Goal: Task Accomplishment & Management: Complete application form

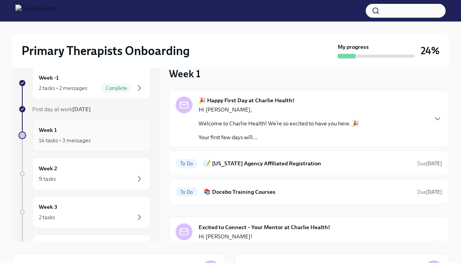
click at [123, 126] on div "Week 1 14 tasks • 3 messages" at bounding box center [91, 135] width 105 height 19
click at [284, 160] on h6 "📝 [US_STATE] Agency Affiliated Registration" at bounding box center [307, 163] width 207 height 8
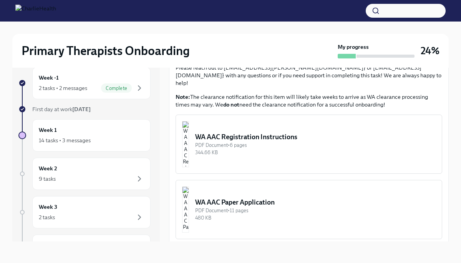
scroll to position [386, 0]
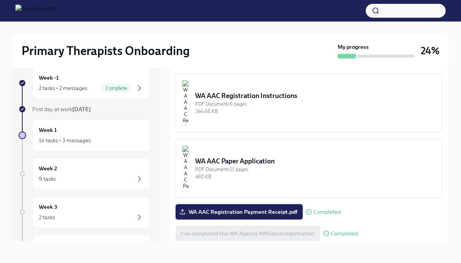
click at [259, 208] on span "WA AAC Registration Payment Receipt.pdf" at bounding box center [239, 212] width 116 height 8
click at [0, 0] on input "WA AAC Registration Payment Receipt.pdf" at bounding box center [0, 0] width 0 height 0
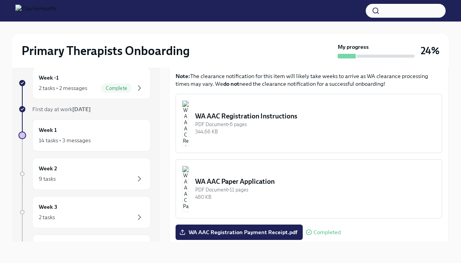
scroll to position [357, 0]
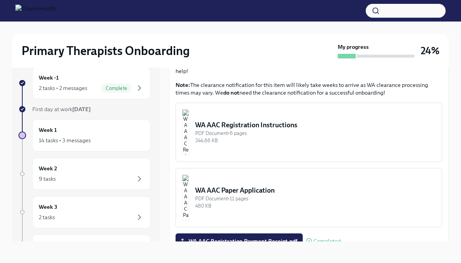
click at [260, 137] on div "344.66 KB" at bounding box center [315, 140] width 241 height 7
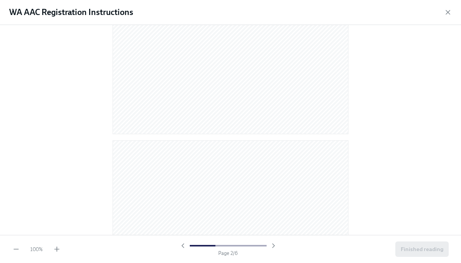
scroll to position [0, 0]
click at [449, 15] on icon "button" at bounding box center [448, 12] width 8 height 8
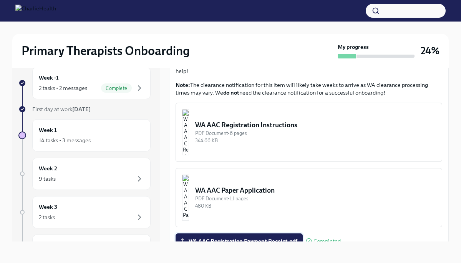
click at [252, 237] on span "WA AAC Registration Payment Receipt.pdf" at bounding box center [239, 241] width 116 height 8
click at [0, 0] on input "WA AAC Registration Payment Receipt.pdf" at bounding box center [0, 0] width 0 height 0
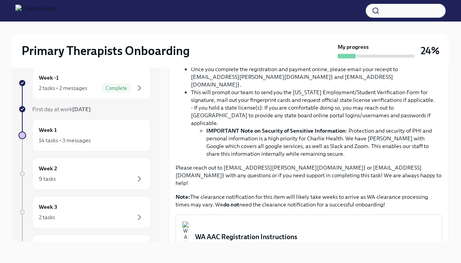
scroll to position [240, 0]
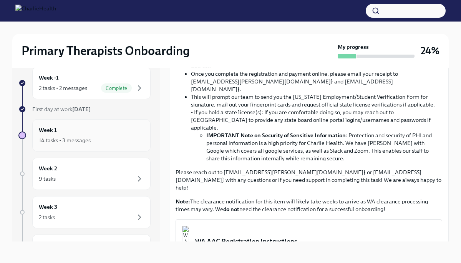
click at [106, 133] on div "Week 1 14 tasks • 3 messages" at bounding box center [91, 135] width 105 height 19
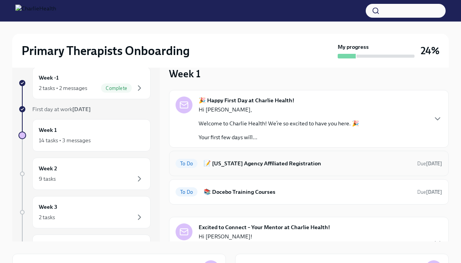
click at [236, 160] on h6 "📝 [US_STATE] Agency Affiliated Registration" at bounding box center [307, 163] width 207 height 8
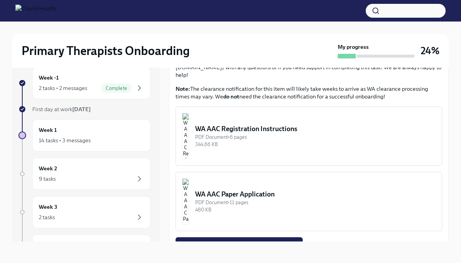
scroll to position [386, 0]
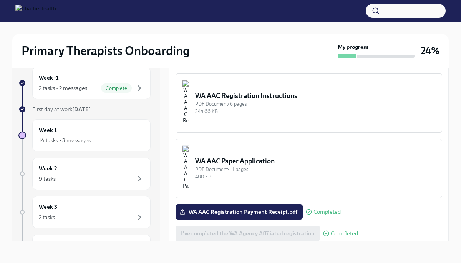
click at [231, 260] on span "Next task : 📚 Docebo Training Courses" at bounding box center [223, 264] width 94 height 8
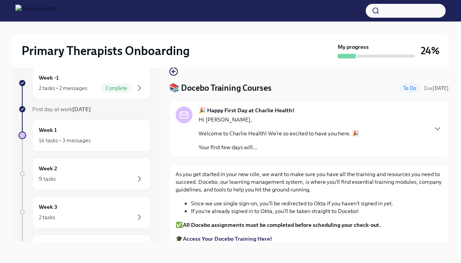
scroll to position [36, 0]
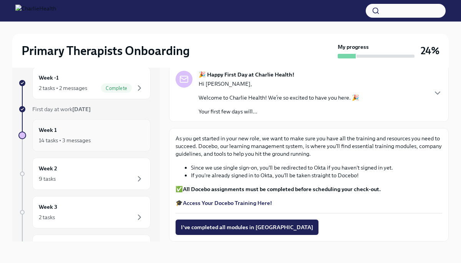
click at [118, 132] on div "Week 1 14 tasks • 3 messages" at bounding box center [91, 135] width 105 height 19
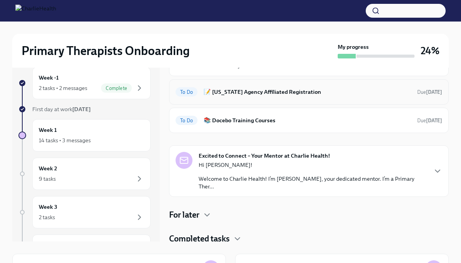
scroll to position [75, 0]
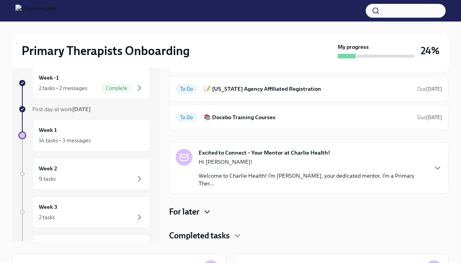
click at [209, 214] on icon "button" at bounding box center [206, 211] width 9 height 9
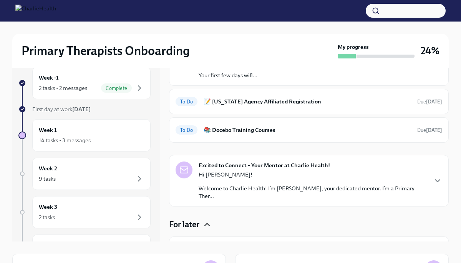
scroll to position [59, 0]
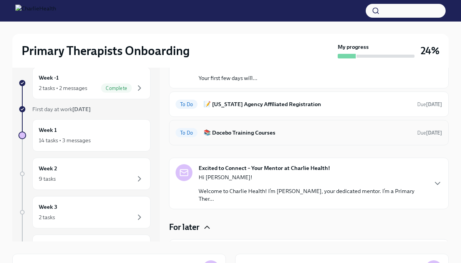
click at [267, 133] on h6 "📚 Docebo Training Courses" at bounding box center [307, 132] width 207 height 8
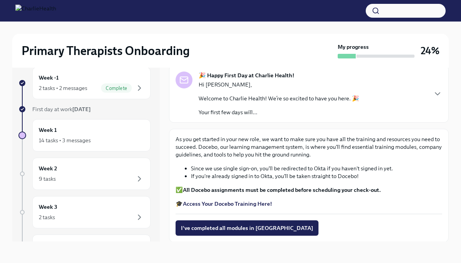
scroll to position [36, 0]
